Goal: Task Accomplishment & Management: Complete application form

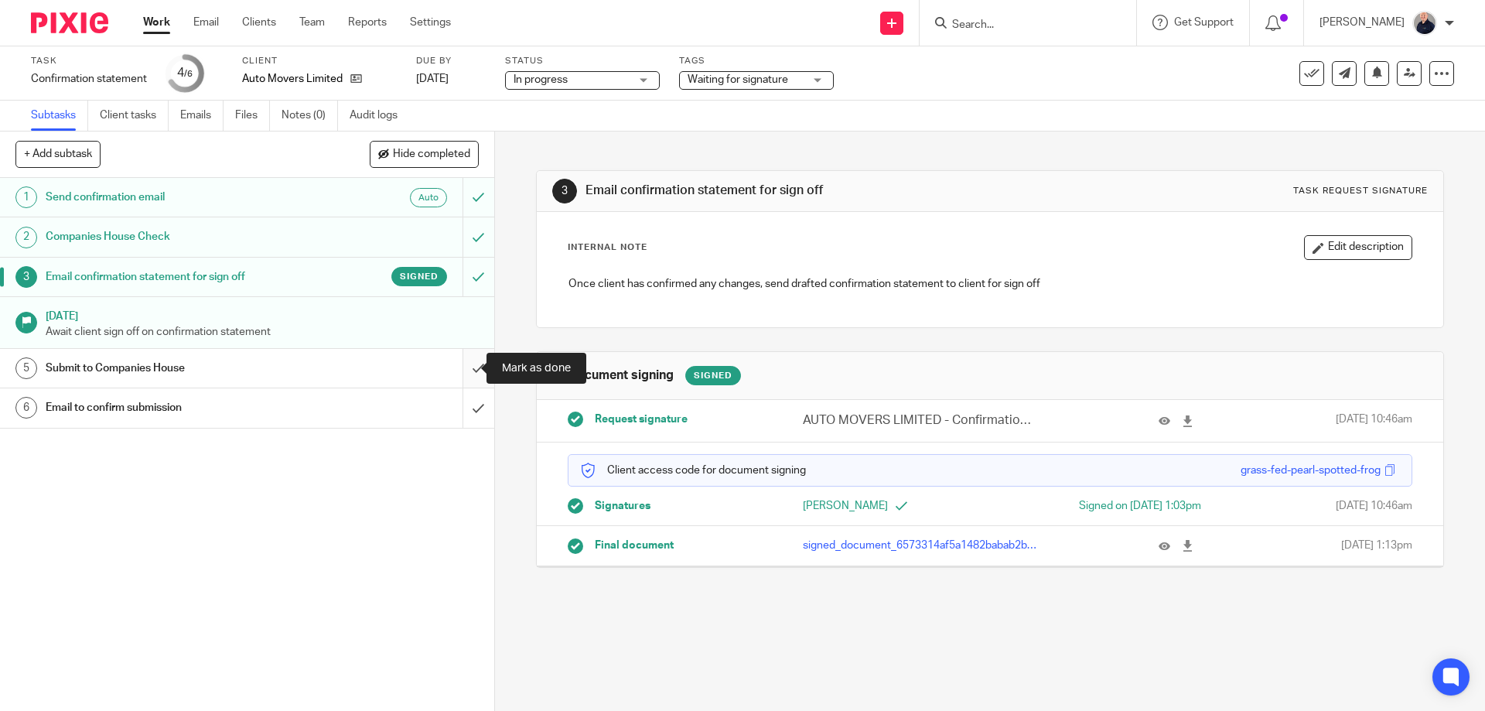
click at [459, 367] on input "submit" at bounding box center [247, 368] width 494 height 39
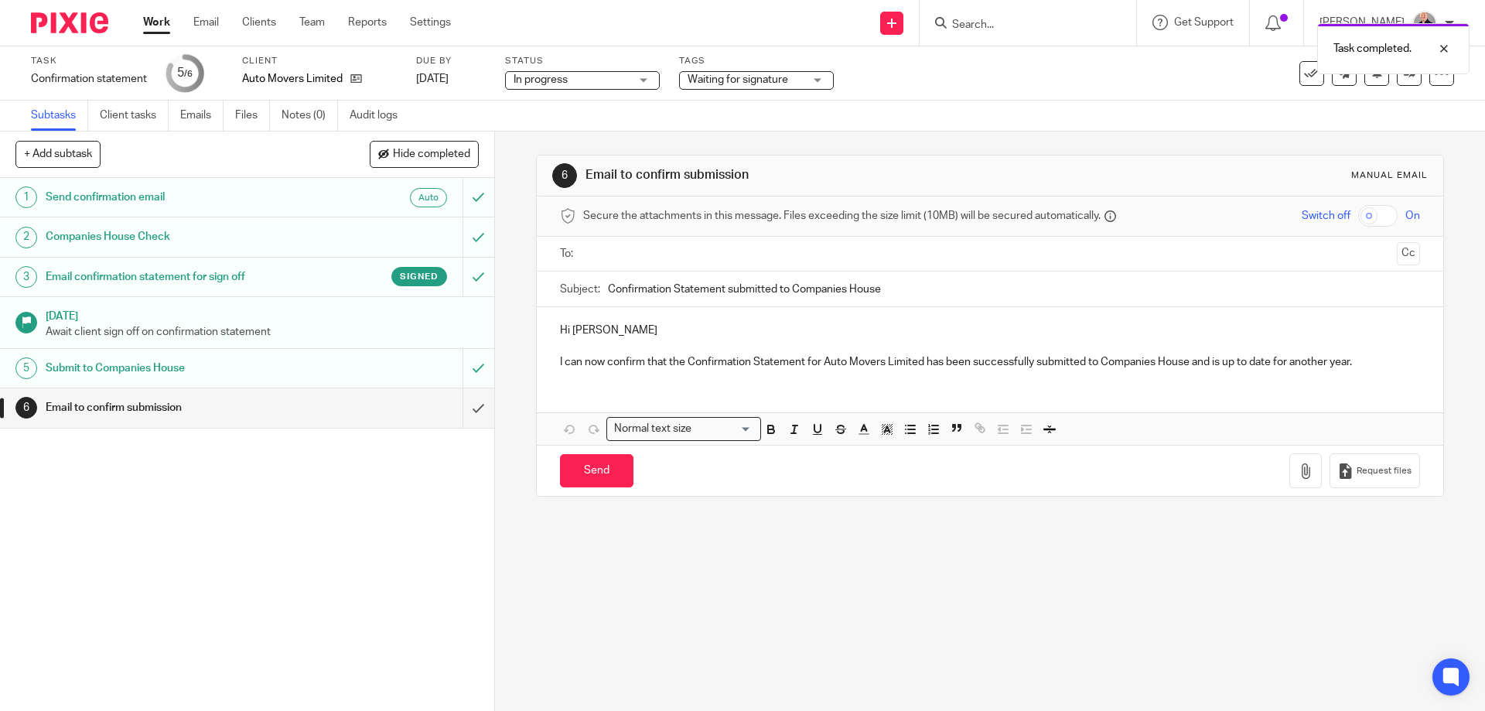
click at [396, 413] on div "Email to confirm submission" at bounding box center [246, 407] width 401 height 23
click at [612, 257] on input "text" at bounding box center [989, 254] width 801 height 18
click at [588, 479] on input "Send" at bounding box center [596, 474] width 73 height 33
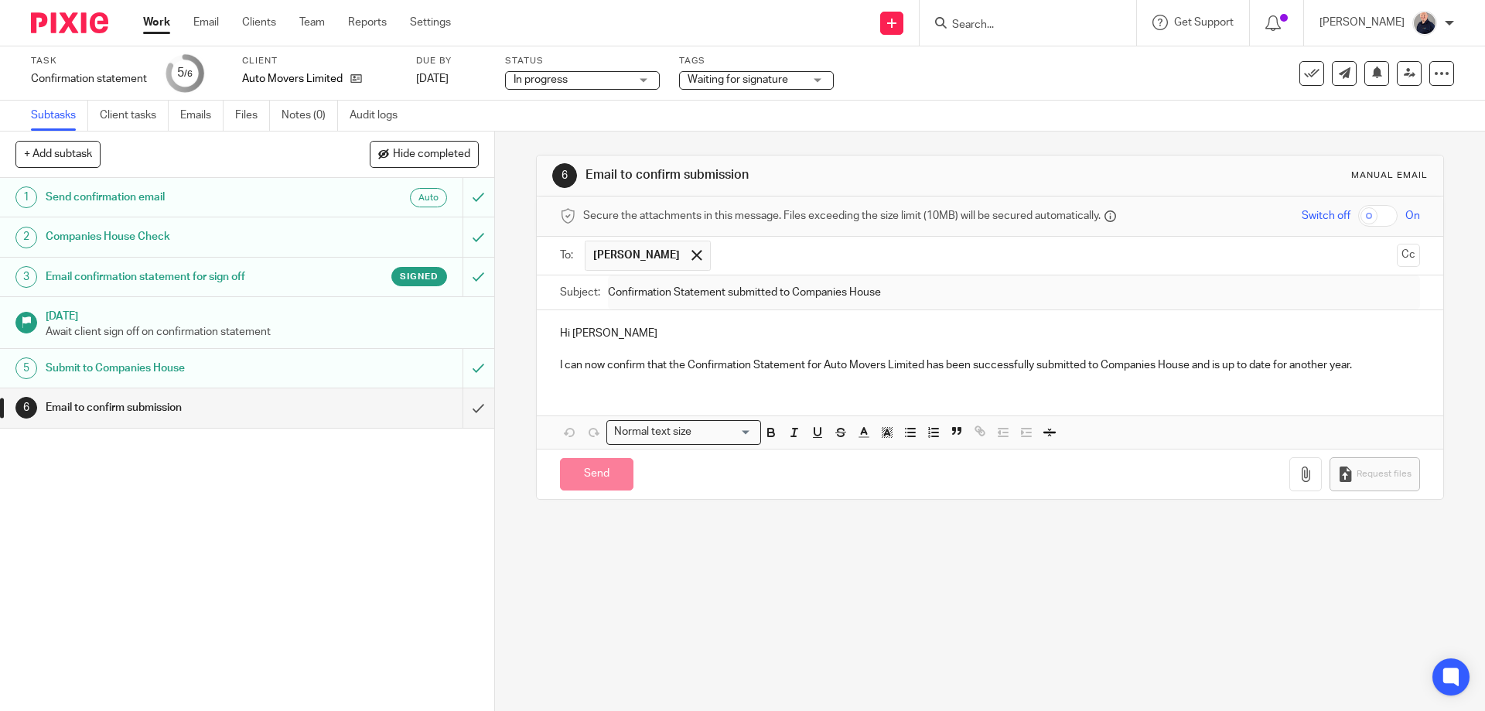
type input "Sent"
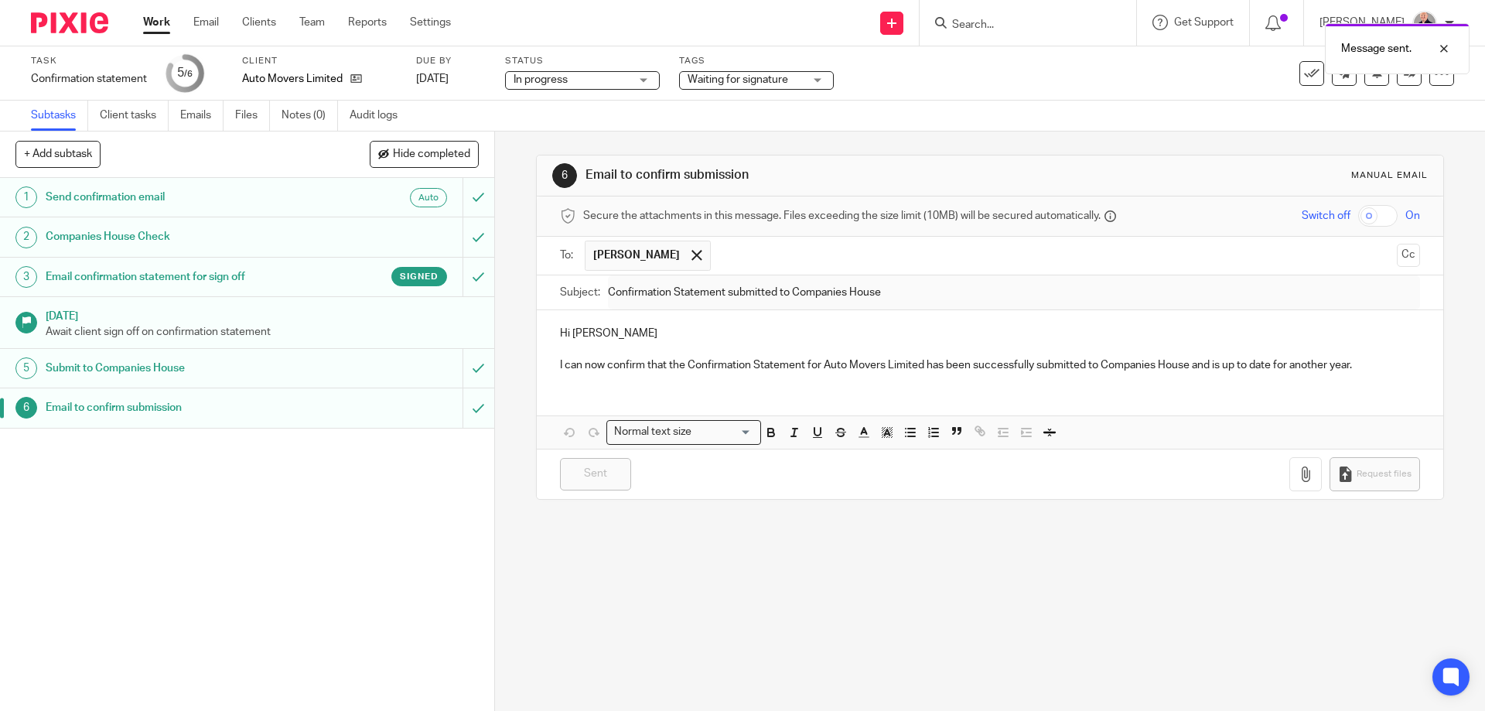
click at [158, 26] on link "Work" at bounding box center [156, 22] width 27 height 15
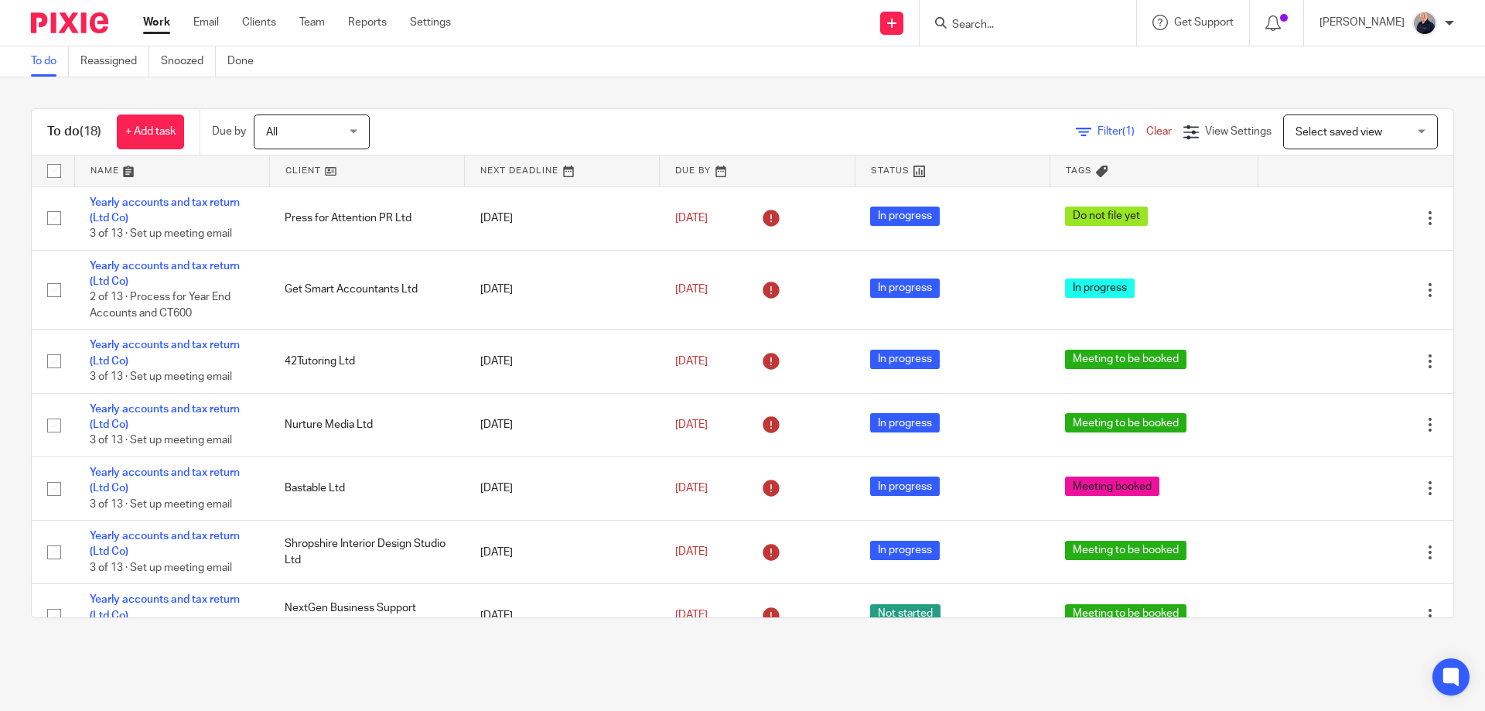
click at [104, 176] on link at bounding box center [172, 170] width 194 height 31
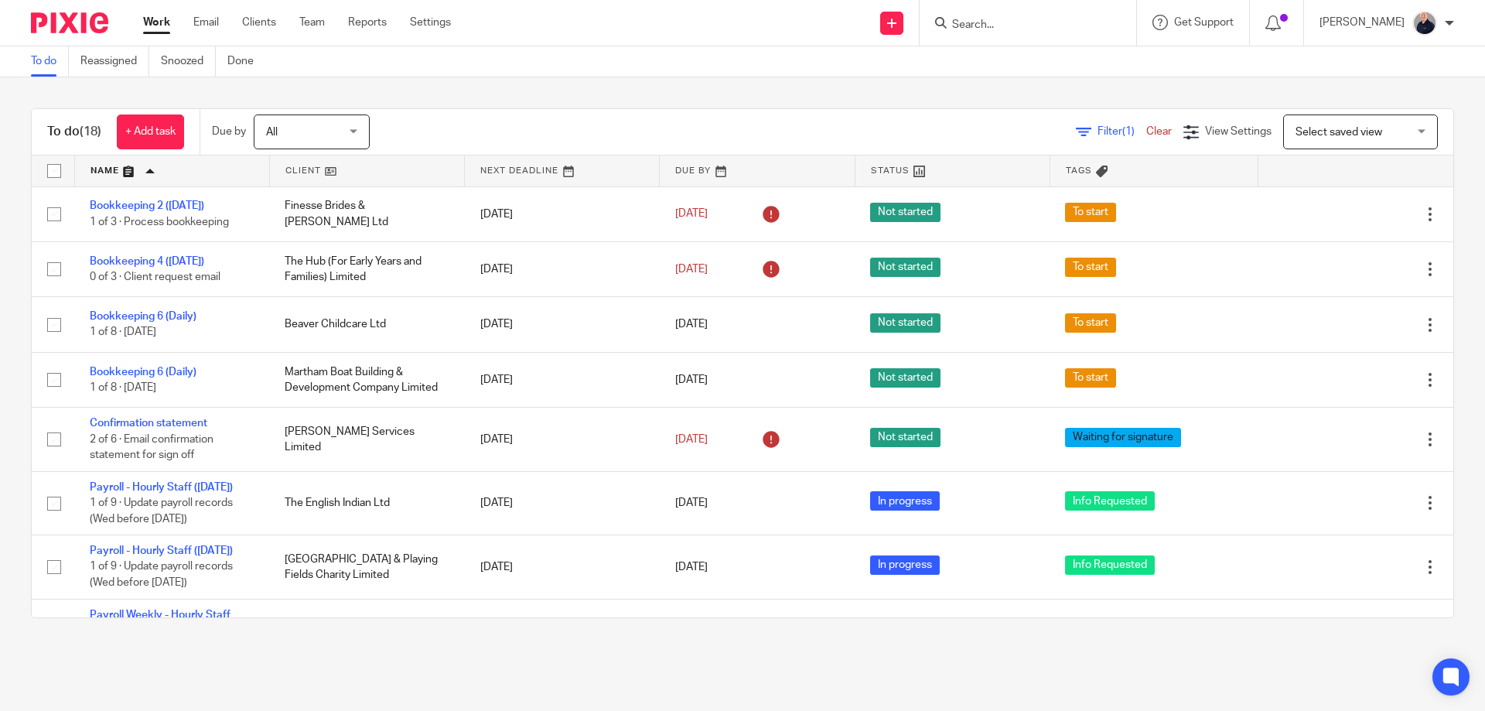
click at [598, 647] on div "To do (18) + Add task Due by All All Today Tomorrow This week Next week This mo…" at bounding box center [742, 363] width 1485 height 572
click at [319, 28] on link "Team" at bounding box center [312, 22] width 26 height 15
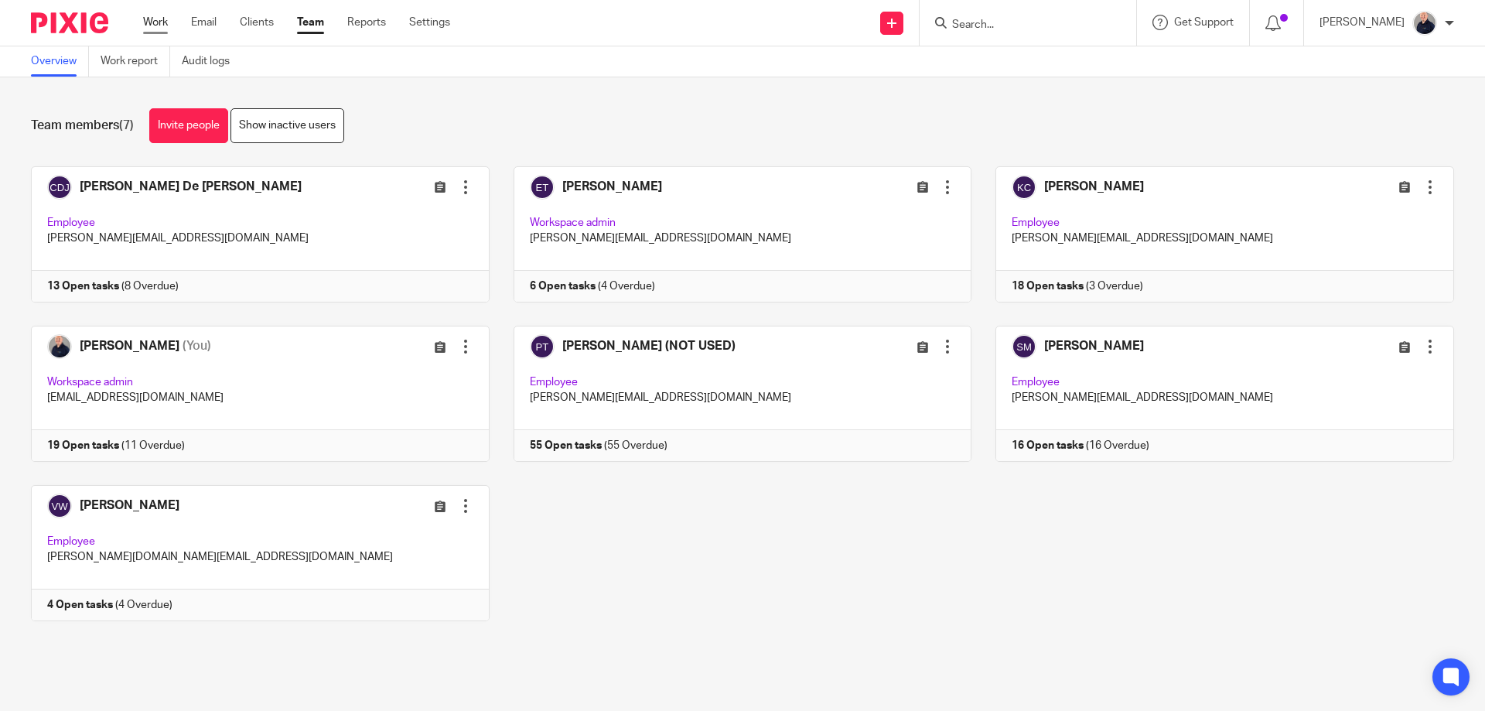
click at [151, 23] on link "Work" at bounding box center [155, 22] width 25 height 15
